Goal: Task Accomplishment & Management: Use online tool/utility

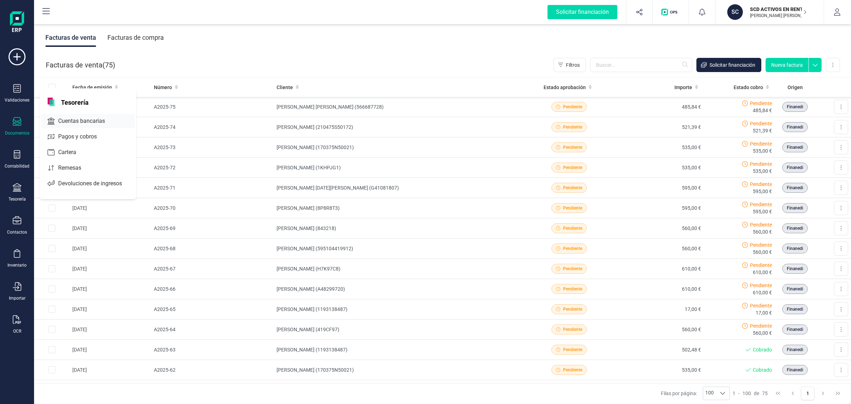
click at [63, 124] on span "Cuentas bancarias" at bounding box center [86, 121] width 62 height 9
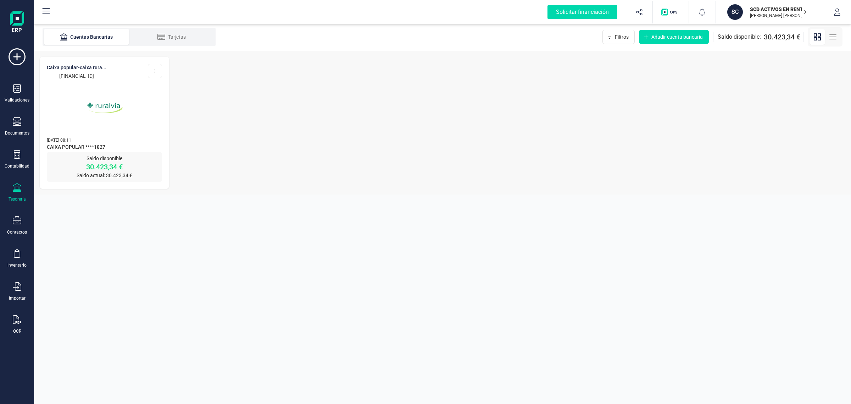
click at [107, 105] on img at bounding box center [105, 108] width 60 height 60
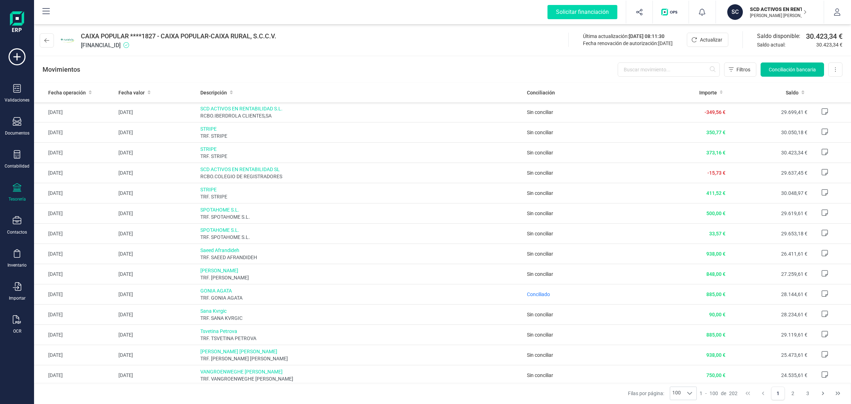
click at [791, 73] on button "Conciliación bancaria" at bounding box center [792, 69] width 63 height 14
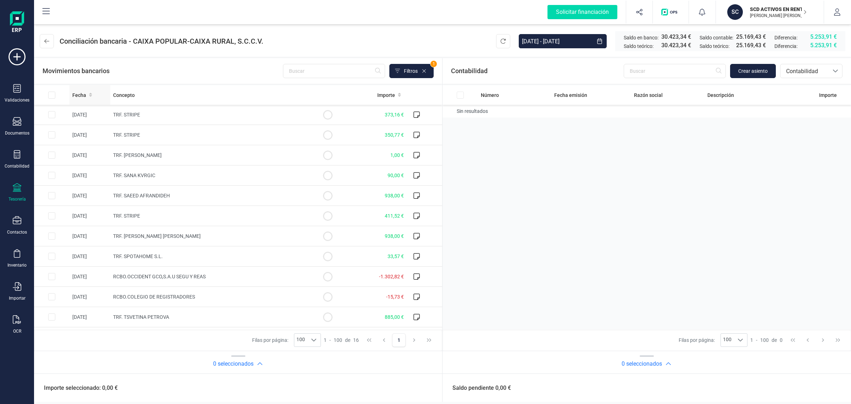
click at [77, 96] on span "Fecha" at bounding box center [79, 94] width 14 height 7
click at [199, 176] on td "TRF. VANGROENWEGHE [PERSON_NAME]" at bounding box center [210, 175] width 200 height 20
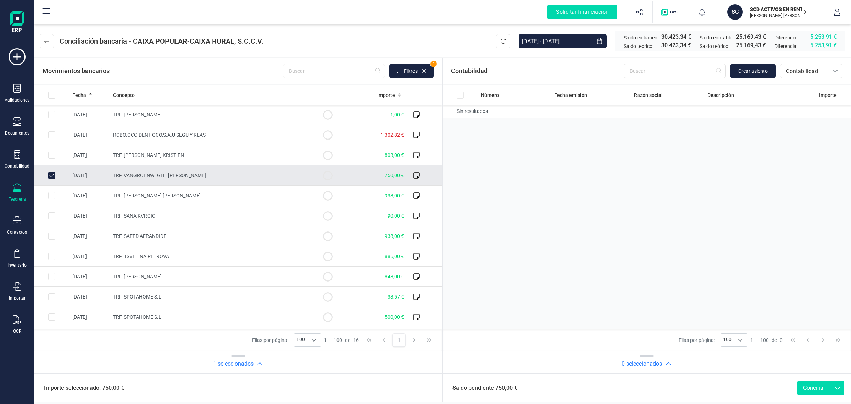
click at [54, 174] on input "Row Unselected 2671538c-603e-4271-978d-c8f5c8f38859" at bounding box center [51, 175] width 7 height 7
checkbox input "false"
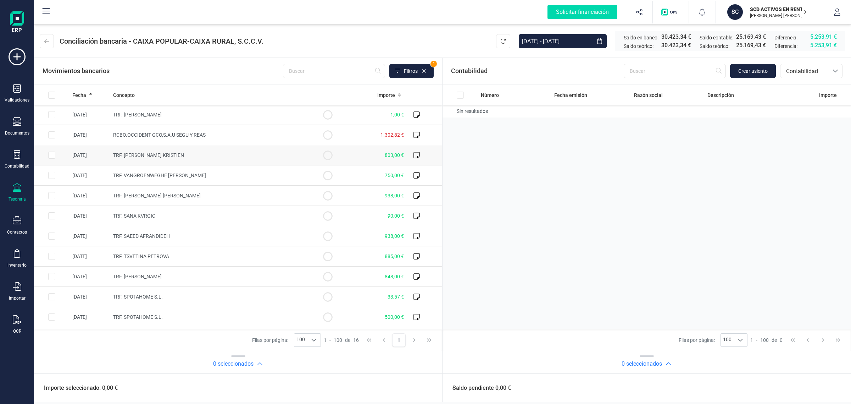
click at [210, 154] on td "TRF. [PERSON_NAME] KRISTIEN" at bounding box center [210, 155] width 200 height 20
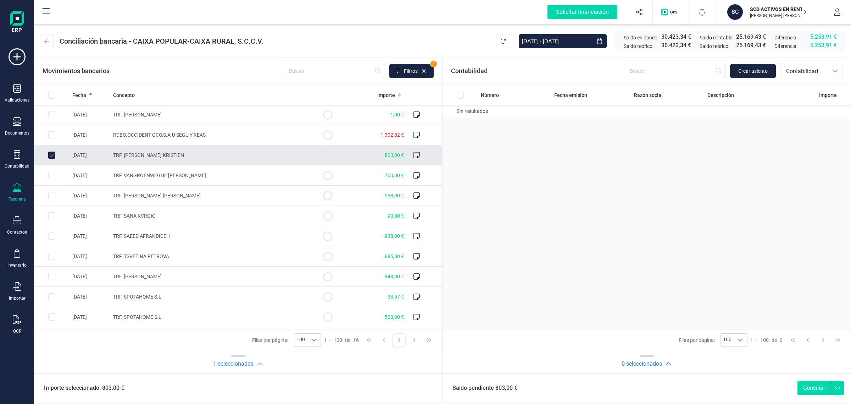
click at [51, 156] on input "Row Unselected 691f525b-93e1-4fb8-98c9-c72d948be198" at bounding box center [51, 154] width 7 height 7
checkbox input "false"
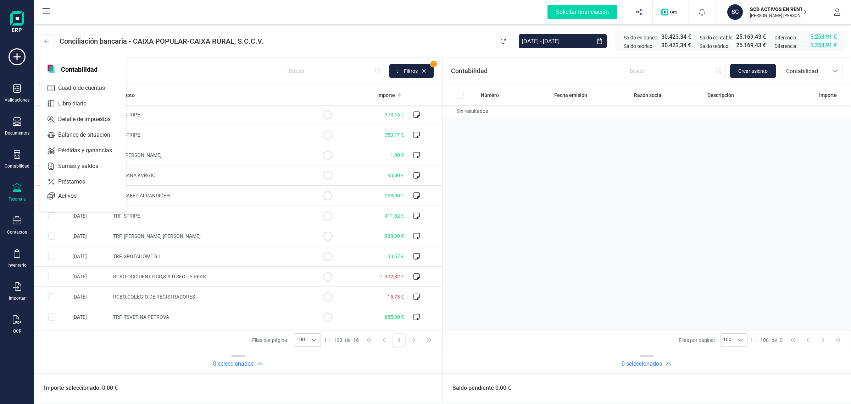
click at [13, 187] on icon at bounding box center [17, 187] width 9 height 9
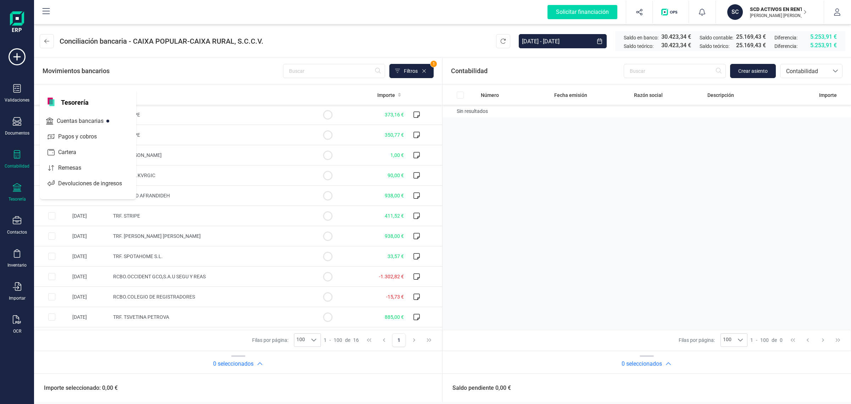
click at [21, 158] on icon at bounding box center [17, 154] width 9 height 9
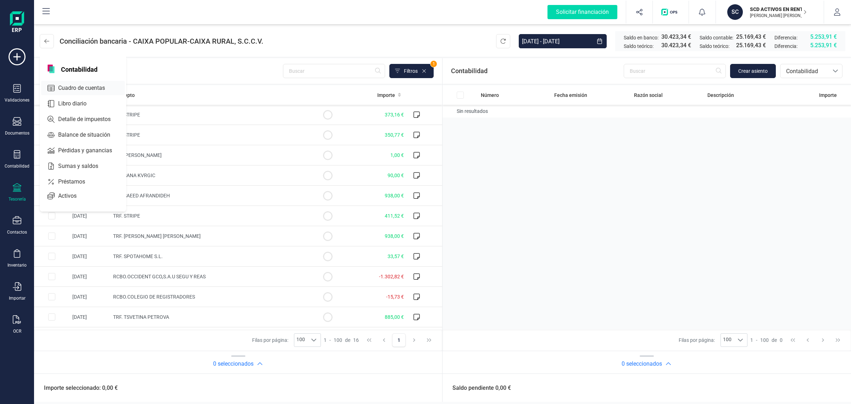
click at [81, 84] on span "Cuadro de cuentas" at bounding box center [86, 88] width 62 height 9
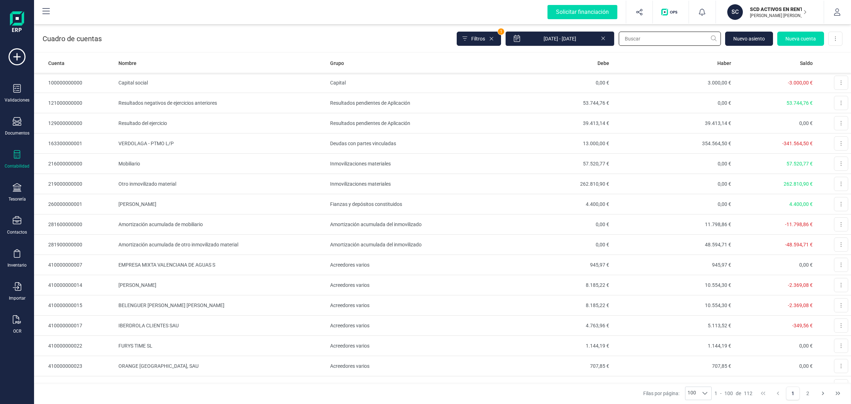
click at [625, 34] on input "text" at bounding box center [670, 39] width 102 height 14
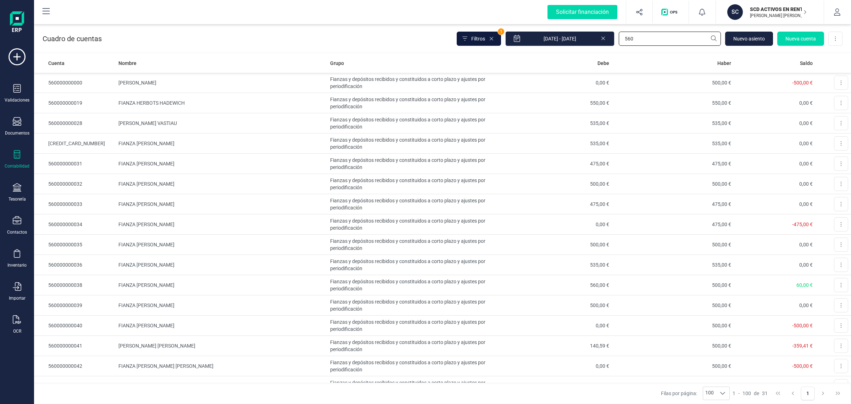
type input "560"
click at [486, 32] on button "Filtros" at bounding box center [479, 39] width 44 height 14
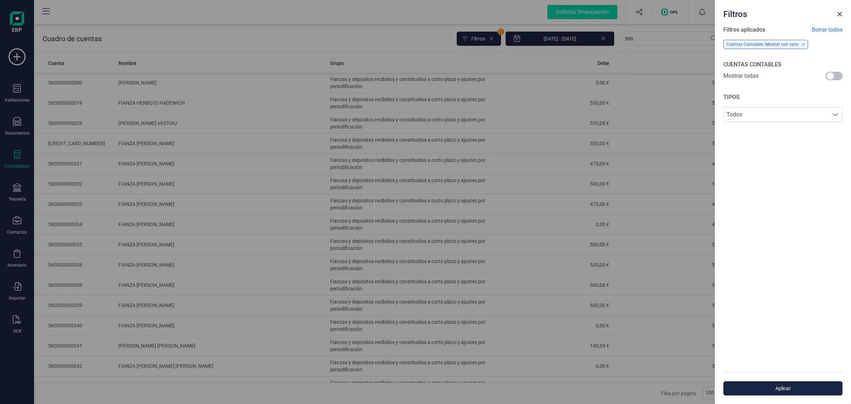
click at [830, 76] on span at bounding box center [834, 76] width 17 height 9
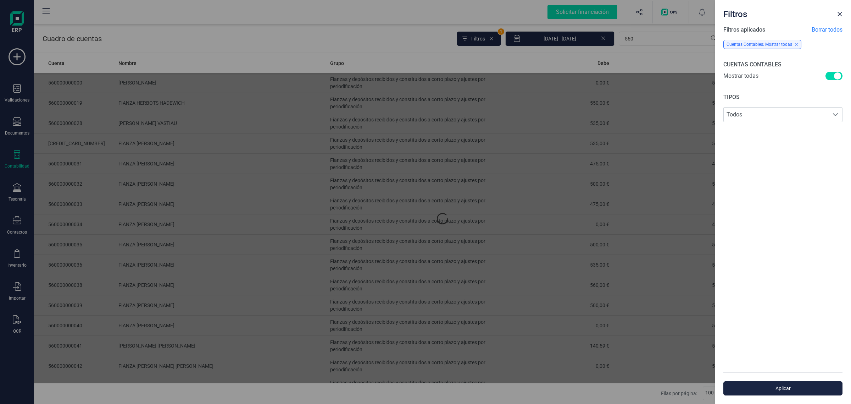
scroll to position [4, 2]
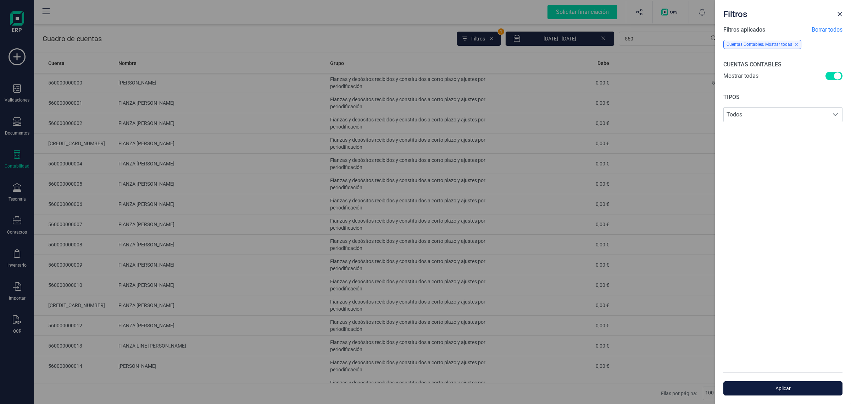
click at [749, 388] on span "Aplicar" at bounding box center [783, 387] width 103 height 7
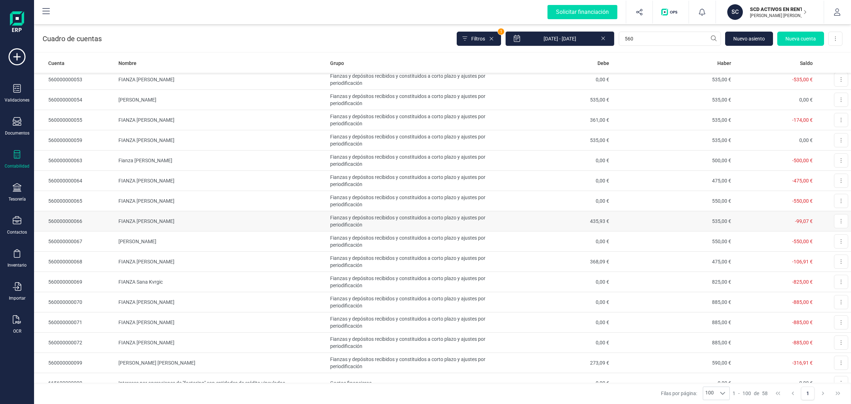
scroll to position [880, 0]
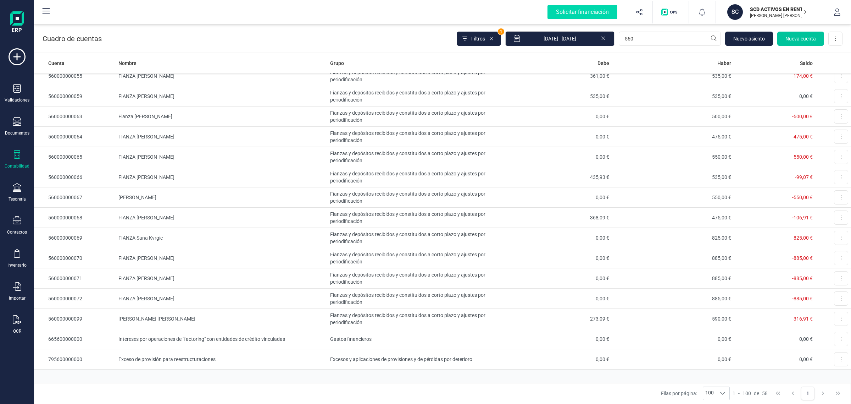
click at [807, 34] on button "Nueva cuenta" at bounding box center [800, 39] width 47 height 14
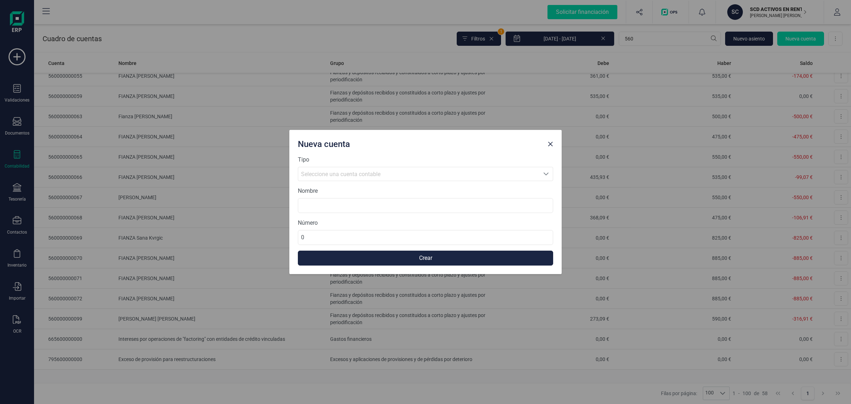
click at [359, 168] on span "Seleccione una cuenta contable" at bounding box center [418, 173] width 241 height 13
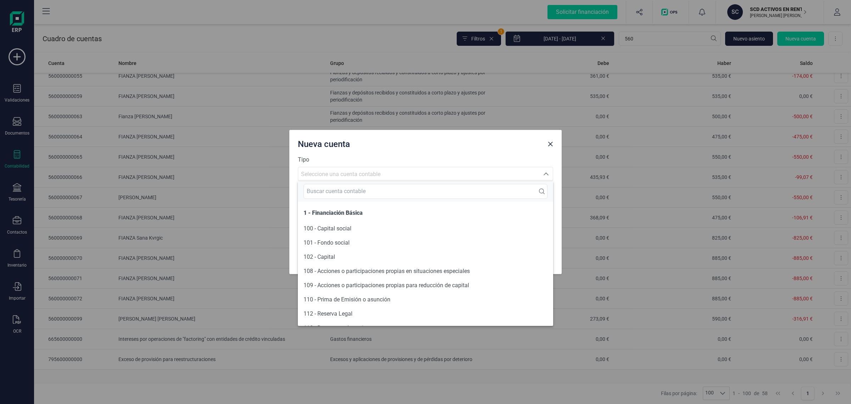
click at [353, 174] on span "Seleccione una cuenta contable" at bounding box center [340, 174] width 79 height 7
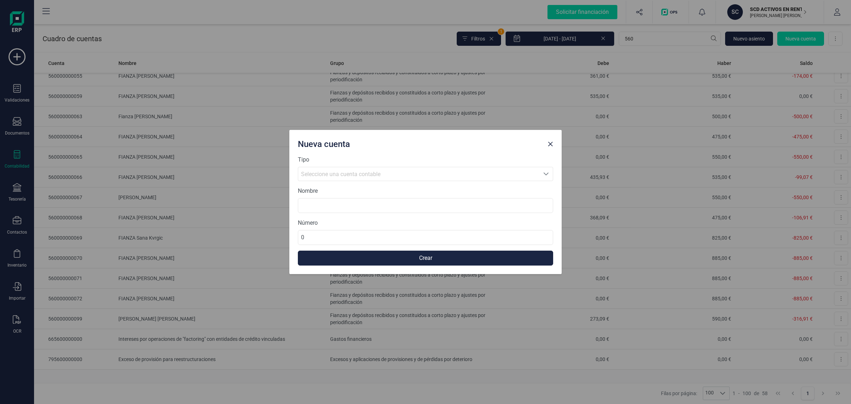
click at [355, 172] on span "Seleccione una cuenta contable" at bounding box center [340, 174] width 79 height 7
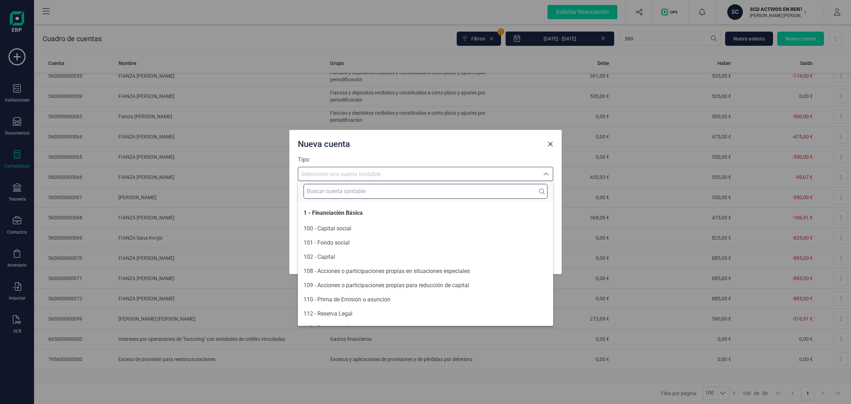
click at [323, 191] on input "text" at bounding box center [426, 191] width 244 height 15
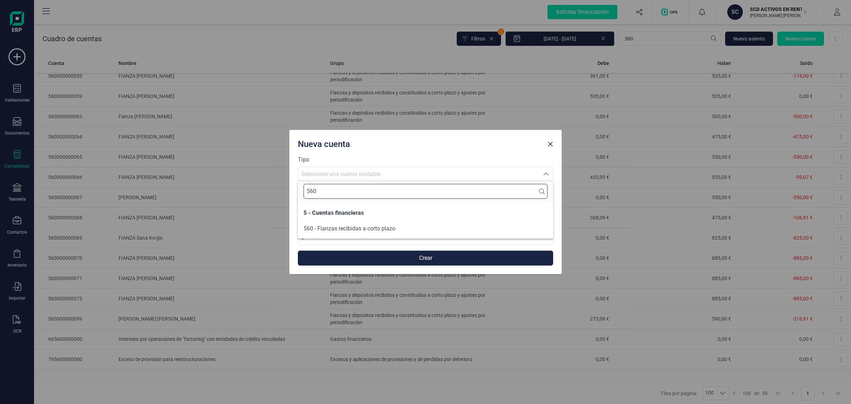
type input "560"
click at [332, 227] on span "560 - Fianzas recibidas a corto plazo" at bounding box center [350, 228] width 92 height 7
click at [320, 206] on input at bounding box center [425, 205] width 255 height 15
type input "f"
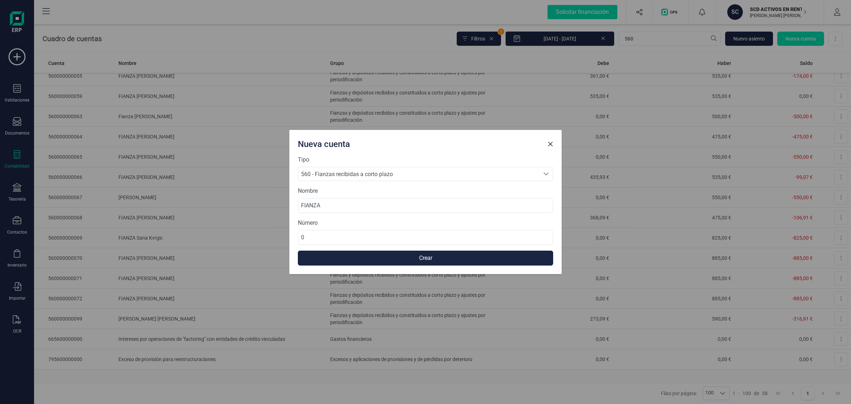
scroll to position [0, 0]
click at [345, 204] on input "FIANZA" at bounding box center [425, 205] width 255 height 15
paste input "Noor Vandecasteele"
type input "FIANZA Noor Vandecasteele"
click at [321, 240] on input "0" at bounding box center [425, 237] width 255 height 15
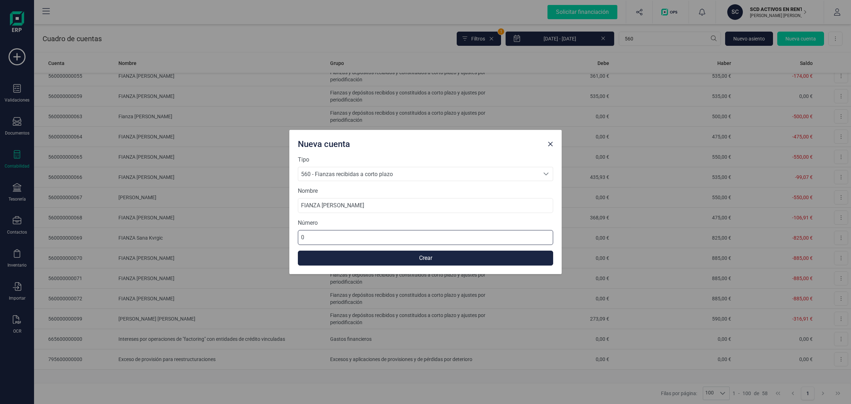
drag, startPoint x: 321, startPoint y: 240, endPoint x: 327, endPoint y: 198, distance: 43.3
click at [261, 242] on div "Nueva cuenta Tipo 560 - Fianzas recibidas a corto plazo 560 - Fianzas recibidas…" at bounding box center [425, 202] width 851 height 404
type input "560000000073"
click at [426, 259] on button "Crear" at bounding box center [425, 257] width 255 height 15
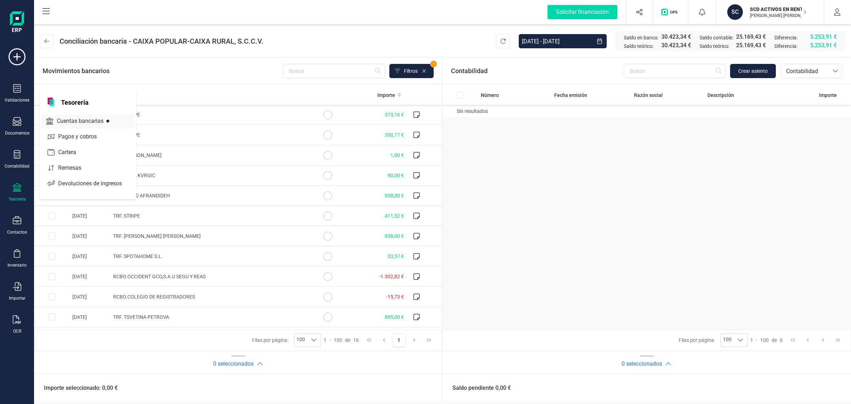
click at [82, 117] on span "Cuentas bancarias" at bounding box center [85, 121] width 62 height 9
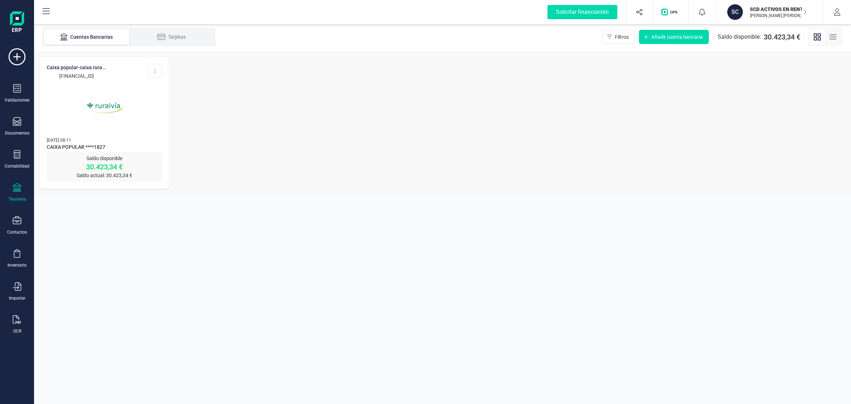
click at [82, 116] on img at bounding box center [105, 108] width 60 height 60
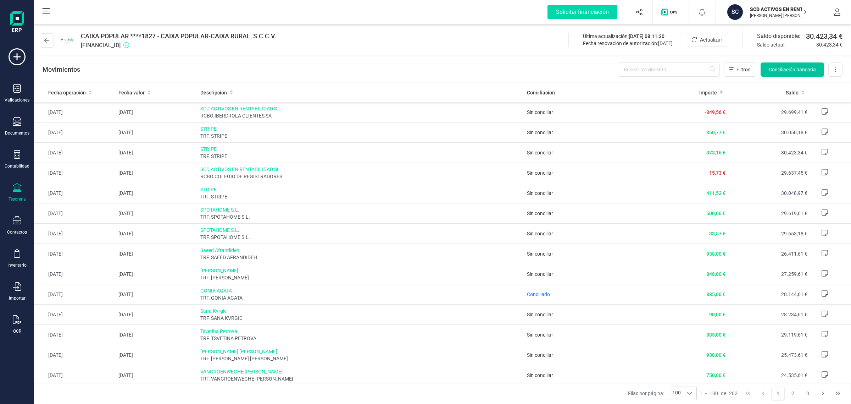
click at [804, 69] on span "Conciliación bancaria" at bounding box center [792, 69] width 47 height 7
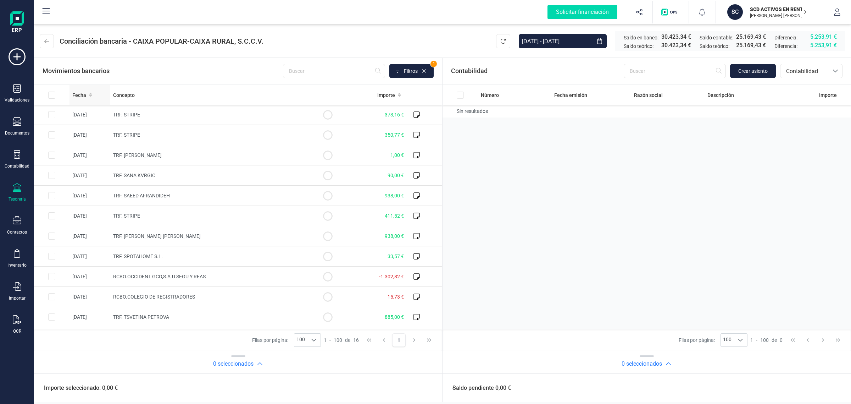
click at [91, 93] on icon at bounding box center [90, 94] width 3 height 5
click at [91, 93] on div "Fecha" at bounding box center [89, 94] width 35 height 7
click at [85, 93] on span "Fecha" at bounding box center [79, 94] width 14 height 7
click at [88, 93] on div "Fecha" at bounding box center [89, 94] width 35 height 7
click at [261, 172] on td "TRF. VANGROENWEGHE [PERSON_NAME]" at bounding box center [210, 175] width 200 height 20
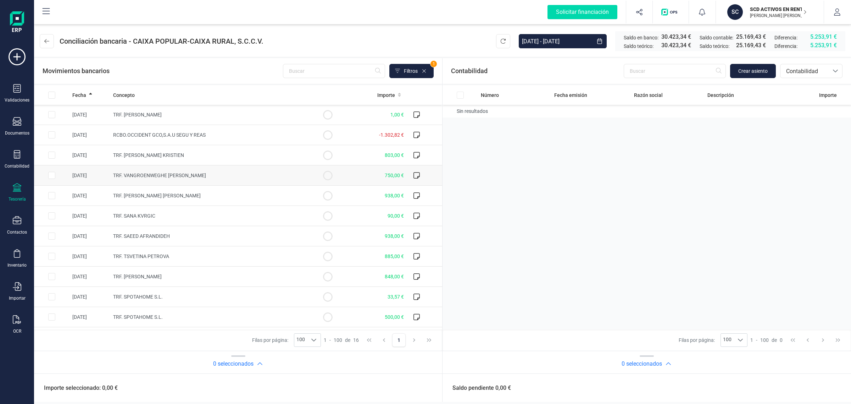
checkbox input "true"
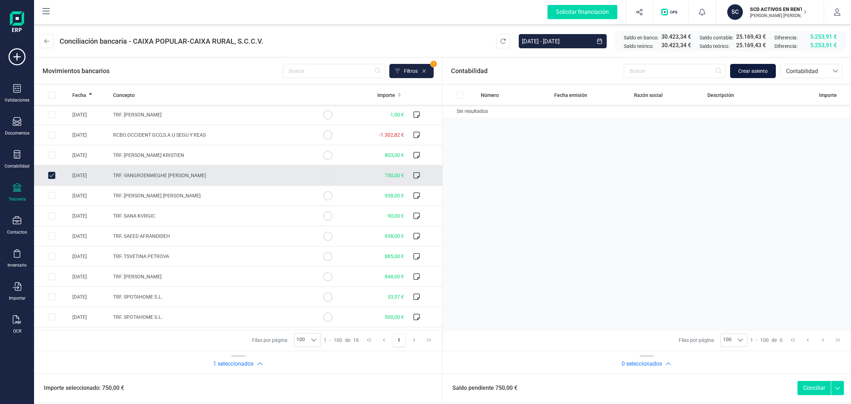
click at [742, 73] on span "Crear asiento" at bounding box center [752, 70] width 29 height 7
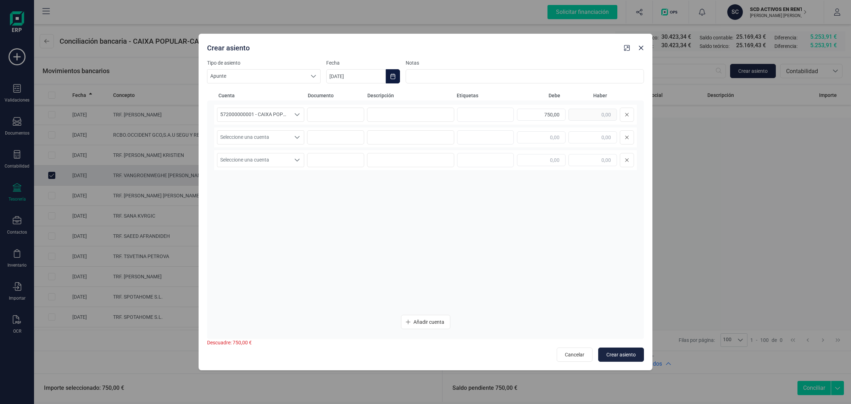
click at [396, 76] on button "Choose Date" at bounding box center [393, 76] width 14 height 14
click at [343, 98] on button "Previous Month" at bounding box center [340, 97] width 11 height 11
click at [520, 215] on span "31" at bounding box center [519, 218] width 14 height 14
type input "[DATE]"
drag, startPoint x: 521, startPoint y: 114, endPoint x: 592, endPoint y: 105, distance: 72.3
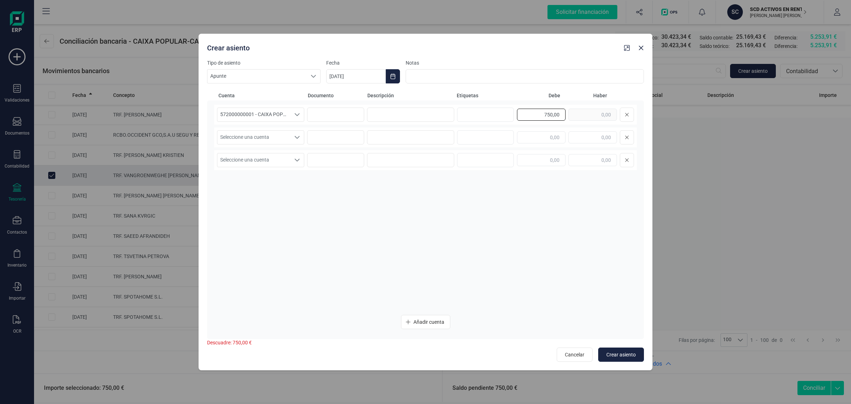
click at [592, 105] on div "572000000001 - CAIXA POPULAR-CAIXA RURAL, S.C.C.V. 572000000001 - CAIXA POPULAR…" at bounding box center [425, 115] width 423 height 20
click at [584, 135] on input "text" at bounding box center [592, 137] width 49 height 12
paste input "750,00"
type input "750,00"
click at [244, 134] on span "Seleccione una cuenta" at bounding box center [253, 137] width 73 height 13
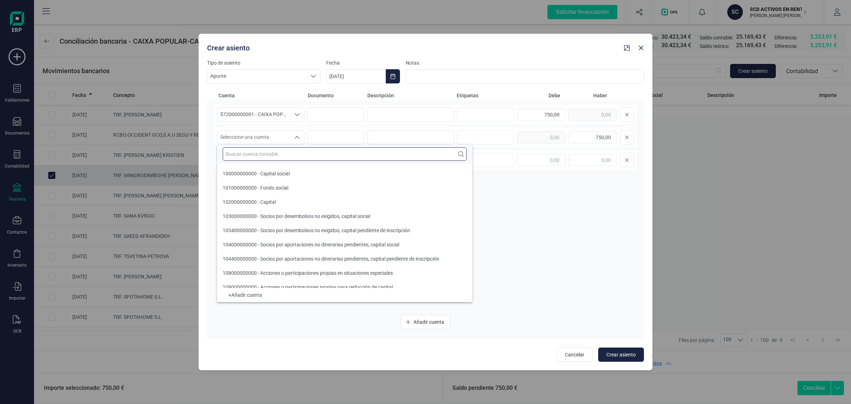
click at [233, 154] on input "text" at bounding box center [345, 153] width 244 height 13
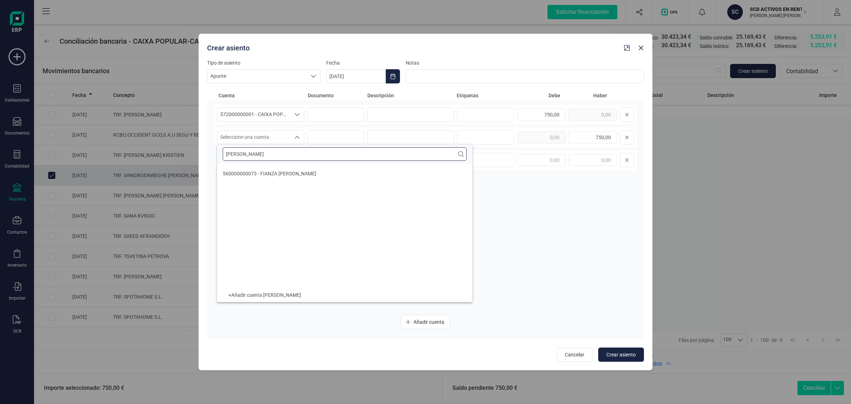
type input "NOOR"
click at [268, 172] on span "560000000073 - FIANZA Noor Vandecasteele" at bounding box center [270, 174] width 94 height 6
click at [404, 113] on input at bounding box center [410, 114] width 87 height 14
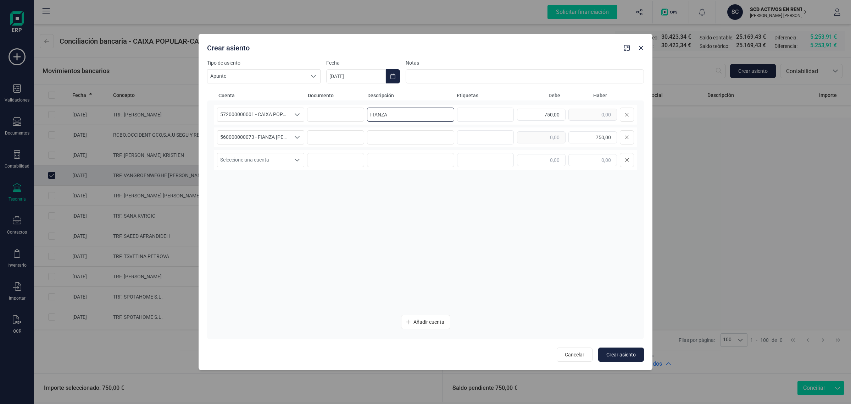
drag, startPoint x: 400, startPoint y: 112, endPoint x: 351, endPoint y: 125, distance: 50.1
click at [351, 125] on div "572000000001 - CAIXA POPULAR-CAIXA RURAL, S.C.C.V. 572000000001 - CAIXA POPULAR…" at bounding box center [425, 207] width 423 height 204
type input "FIANZA"
click at [380, 136] on input at bounding box center [410, 137] width 87 height 14
paste input "FIANZA"
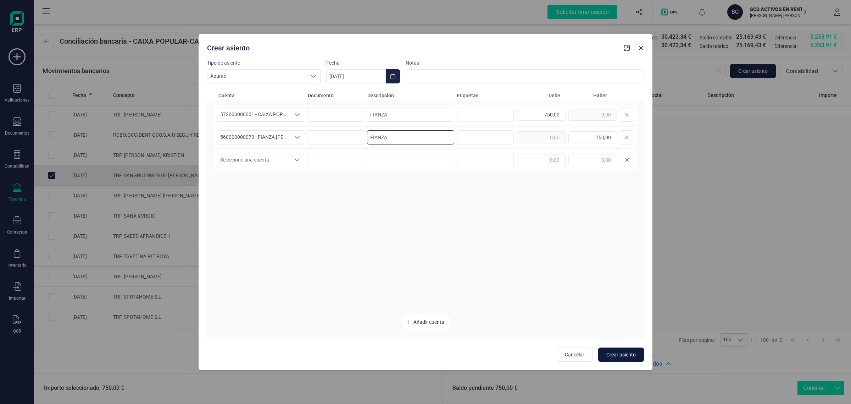
type input "FIANZA"
click at [627, 351] on span "Crear asiento" at bounding box center [620, 354] width 29 height 7
type input "09/09/2025"
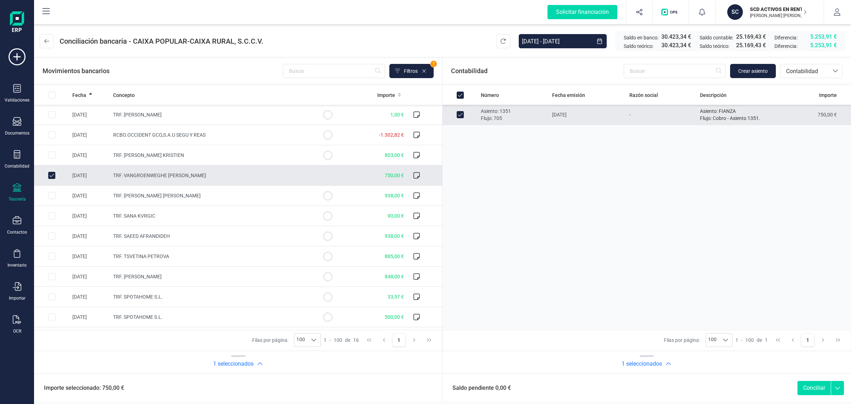
click at [807, 387] on button "Conciliar" at bounding box center [814, 388] width 33 height 14
checkbox input "false"
